Goal: Obtain resource: Obtain resource

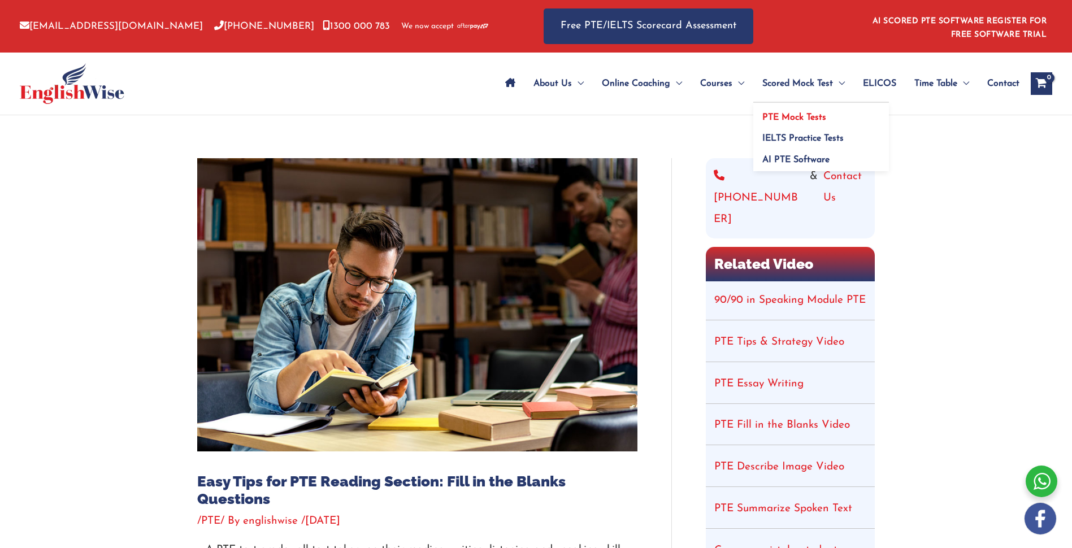
click at [799, 117] on span "PTE Mock Tests" at bounding box center [795, 117] width 64 height 9
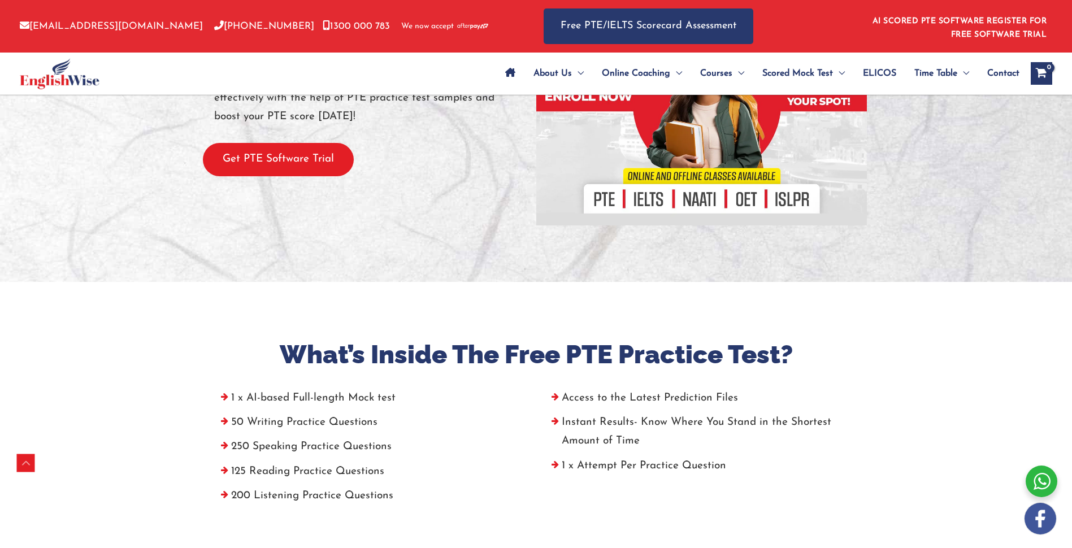
scroll to position [170, 0]
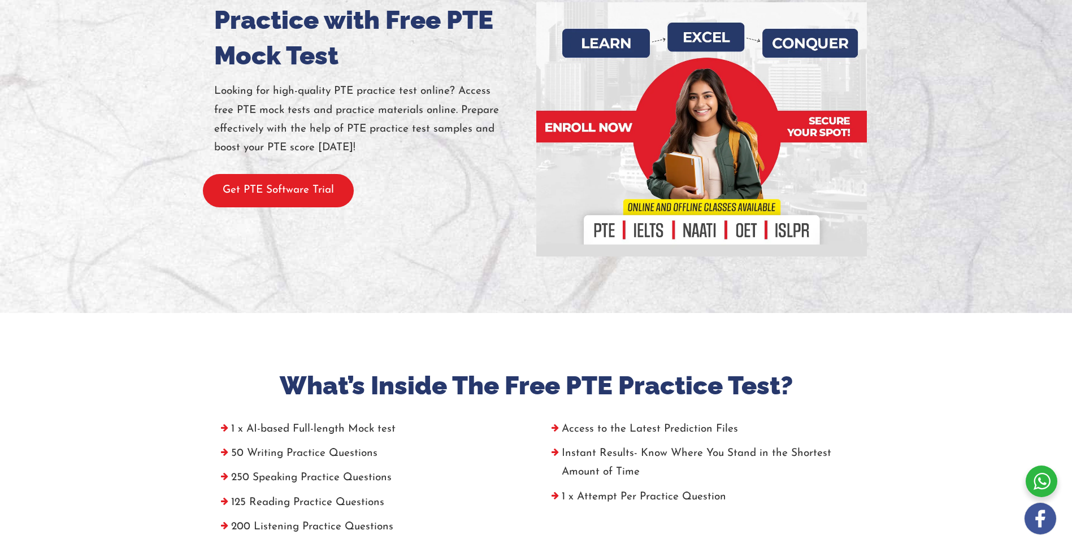
click at [315, 197] on button "Get PTE Software Trial" at bounding box center [278, 190] width 151 height 33
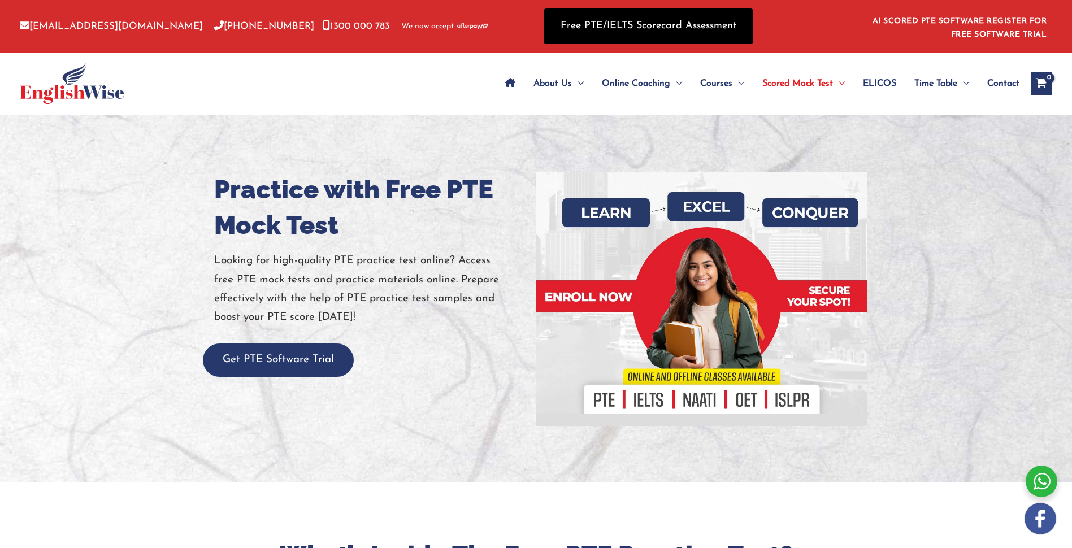
click at [708, 23] on link "Free PTE/IELTS Scorecard Assessment" at bounding box center [649, 26] width 210 height 36
